Goal: Transaction & Acquisition: Purchase product/service

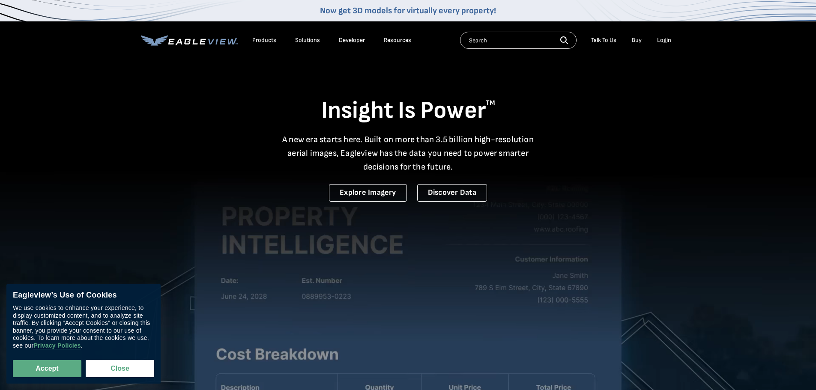
click at [669, 40] on div "Login" at bounding box center [664, 40] width 14 height 8
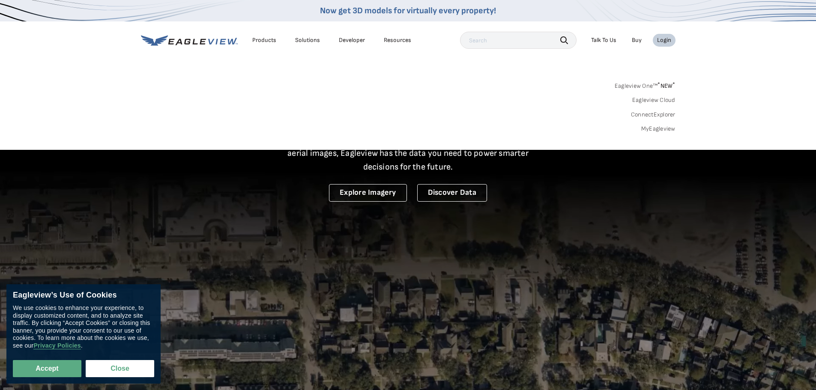
click at [657, 131] on link "MyEagleview" at bounding box center [658, 129] width 34 height 8
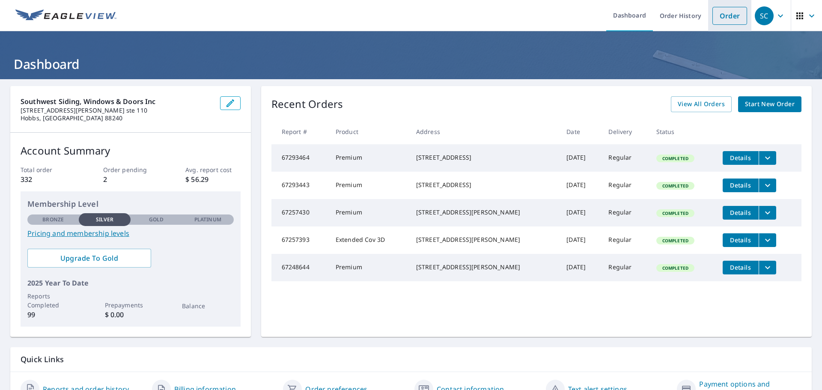
drag, startPoint x: 730, startPoint y: 15, endPoint x: 723, endPoint y: 13, distance: 7.2
click at [730, 16] on link "Order" at bounding box center [729, 16] width 35 height 18
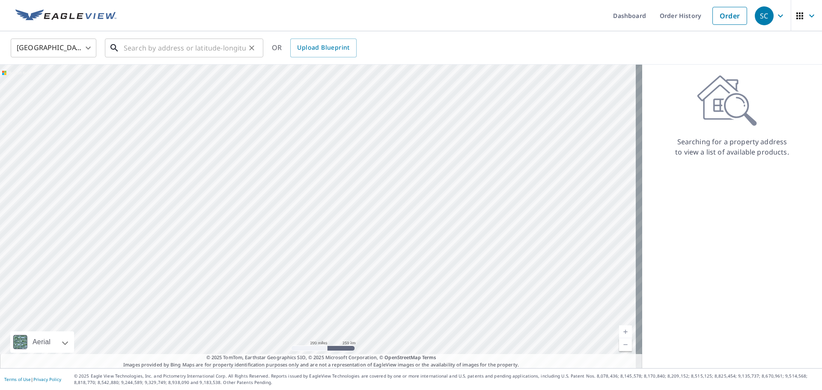
click at [145, 48] on input "text" at bounding box center [185, 48] width 122 height 24
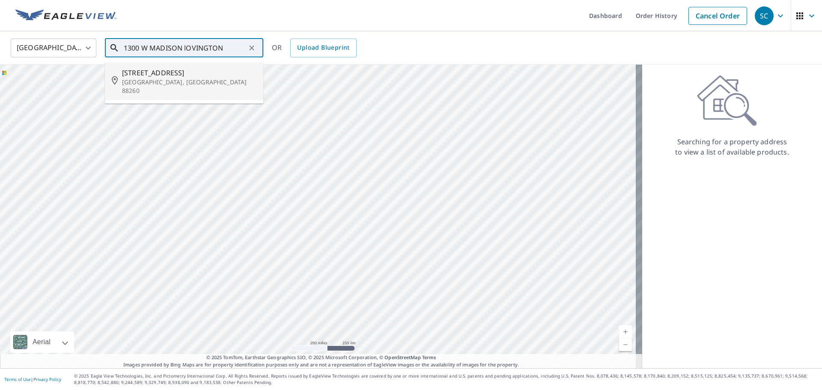
click at [154, 80] on p "[GEOGRAPHIC_DATA], [GEOGRAPHIC_DATA] 88260" at bounding box center [189, 86] width 134 height 17
type input "[STREET_ADDRESS]"
